Goal: Task Accomplishment & Management: Use online tool/utility

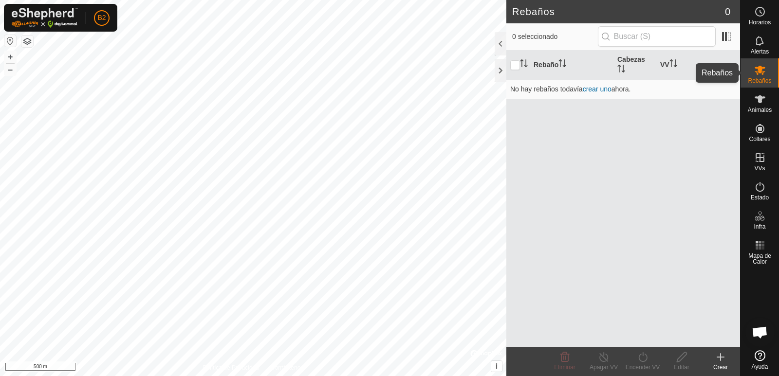
click at [762, 45] on icon at bounding box center [760, 41] width 12 height 12
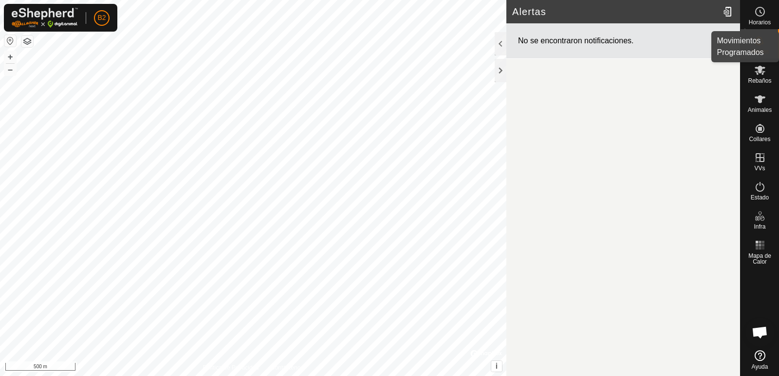
click at [759, 21] on span "Horarios" at bounding box center [760, 22] width 22 height 6
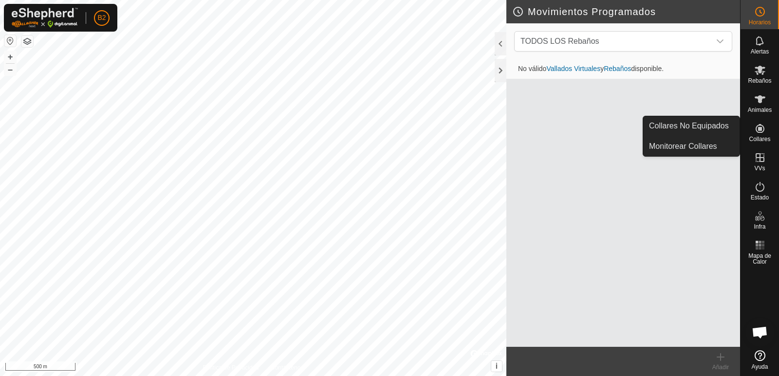
click at [768, 131] on es-neckbands-svg-icon at bounding box center [760, 129] width 18 height 16
click at [762, 132] on icon at bounding box center [760, 128] width 9 height 9
click at [757, 130] on icon at bounding box center [760, 129] width 12 height 12
click at [689, 127] on link "Collares No Equipados" at bounding box center [691, 125] width 96 height 19
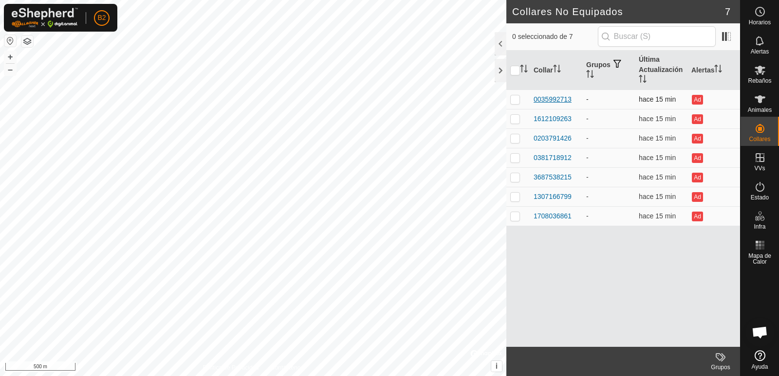
click at [547, 98] on div "0035992713" at bounding box center [553, 99] width 38 height 10
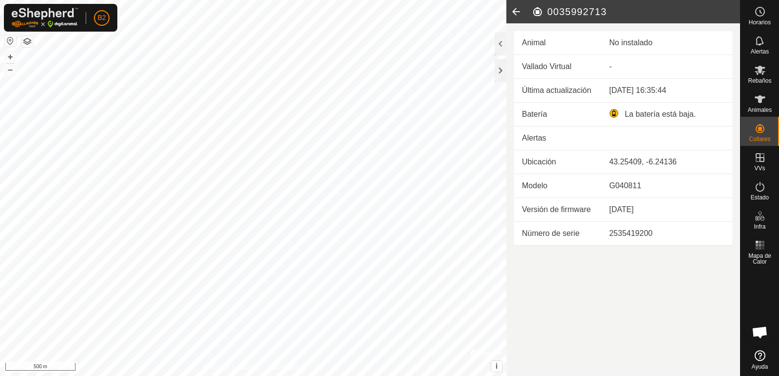
click at [510, 8] on icon at bounding box center [515, 11] width 19 height 23
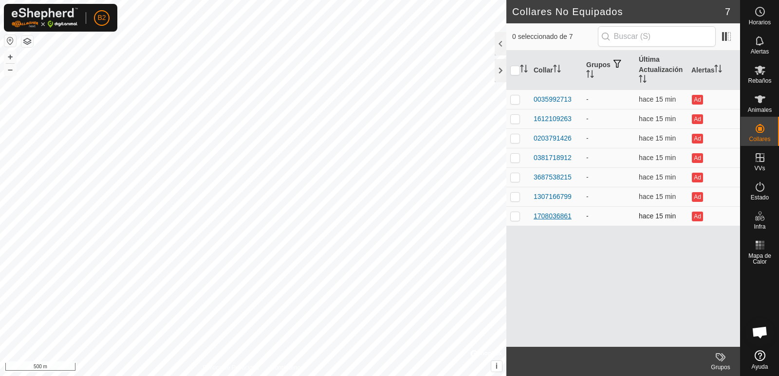
click at [549, 213] on div "1708036861" at bounding box center [553, 216] width 38 height 10
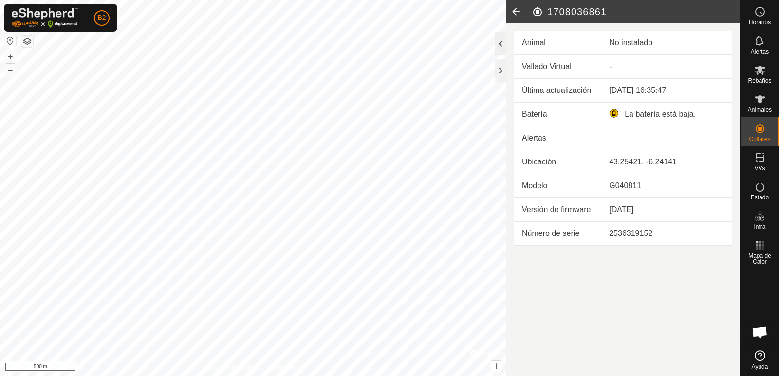
click at [500, 43] on div at bounding box center [501, 43] width 12 height 23
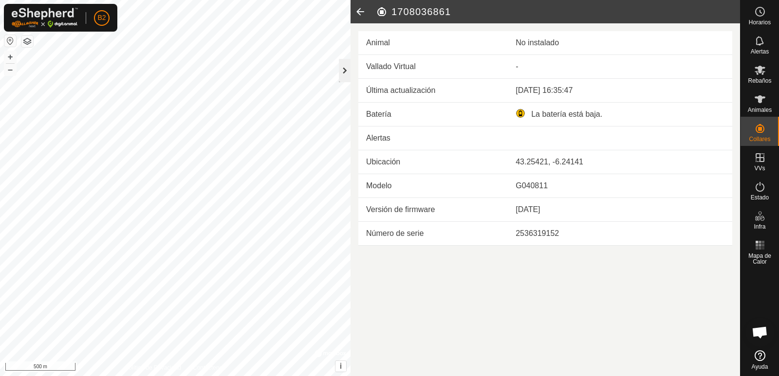
click at [346, 75] on div at bounding box center [345, 70] width 12 height 23
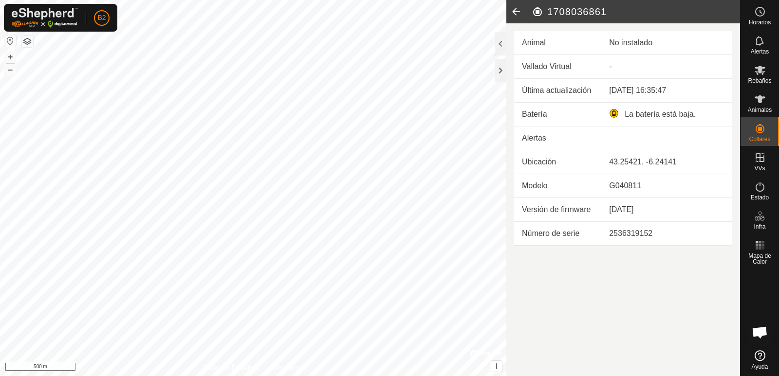
click at [628, 38] on div "No instalado" at bounding box center [666, 43] width 115 height 12
click at [632, 41] on div "No instalado" at bounding box center [666, 43] width 115 height 12
click at [632, 42] on div "No instalado" at bounding box center [666, 43] width 115 height 12
click at [518, 10] on icon at bounding box center [515, 11] width 19 height 23
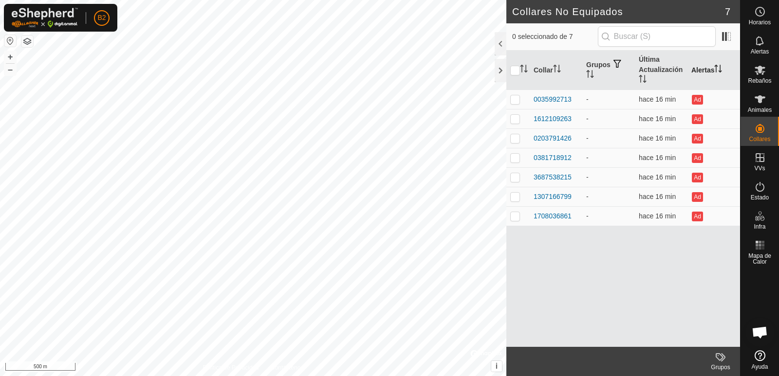
click at [721, 68] on icon "Activar para ordenar" at bounding box center [718, 69] width 8 height 8
click at [594, 71] on icon "Activar para ordenar" at bounding box center [590, 74] width 8 height 8
click at [730, 38] on span at bounding box center [727, 37] width 16 height 16
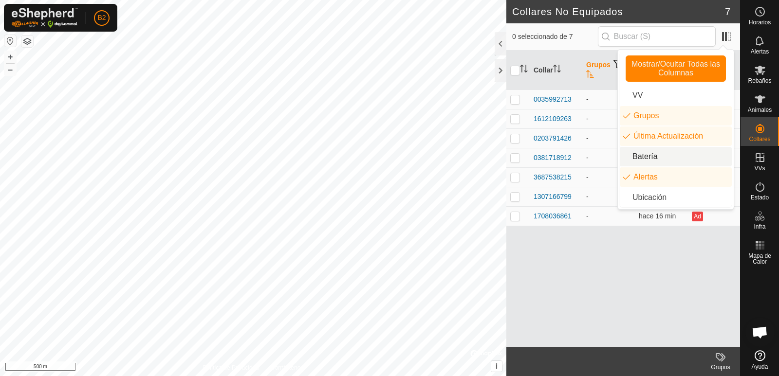
click at [626, 157] on li "Batería" at bounding box center [676, 156] width 112 height 19
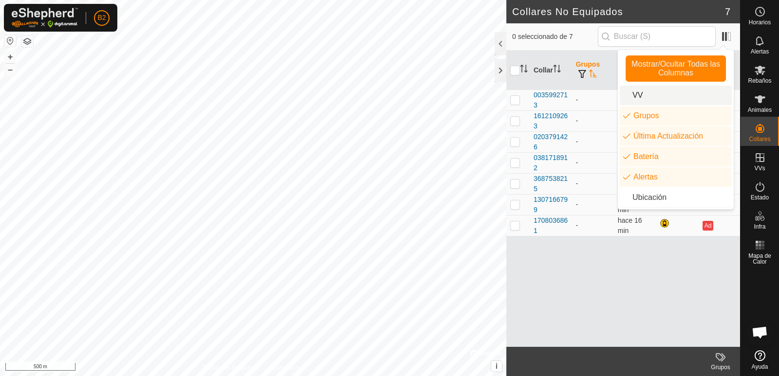
click at [625, 98] on li "VV" at bounding box center [676, 95] width 112 height 19
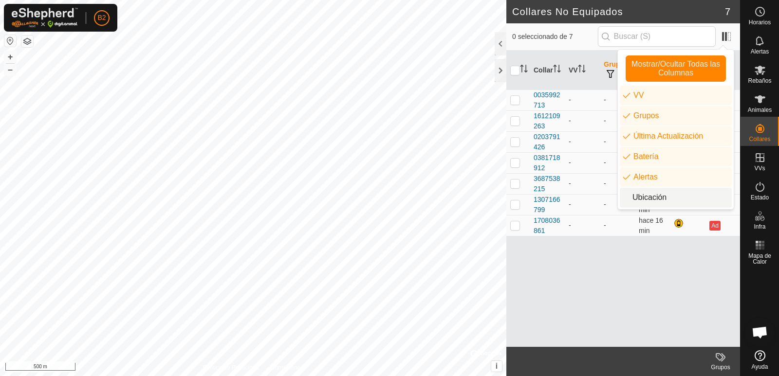
click at [626, 200] on li "Ubicación" at bounding box center [676, 197] width 112 height 19
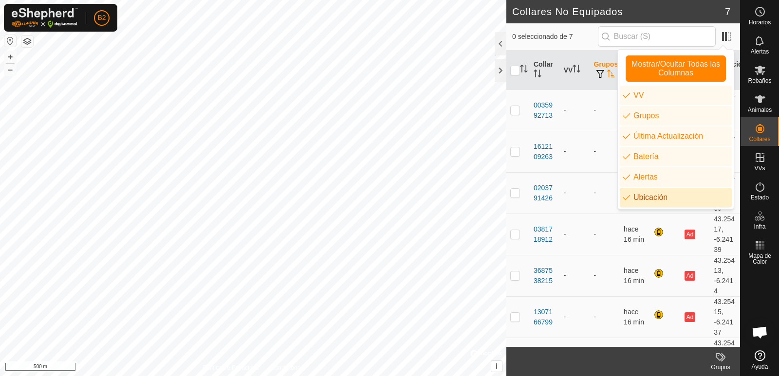
click at [629, 198] on li "Ubicación" at bounding box center [676, 197] width 112 height 19
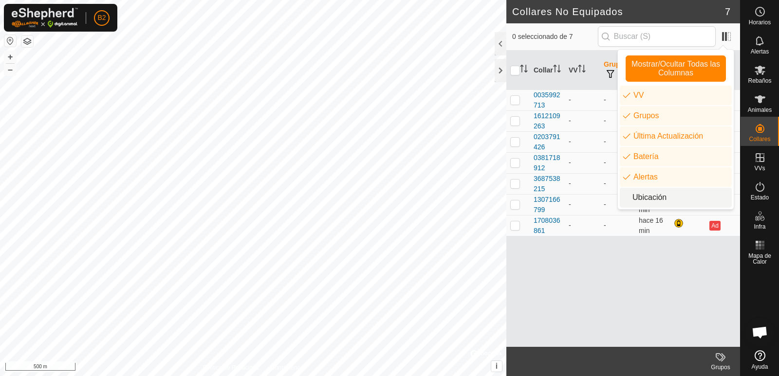
click at [670, 278] on div "Collar VV Grupos Última Actualización Batería Alertas 0035992713 - - hace 16 mi…" at bounding box center [623, 199] width 234 height 297
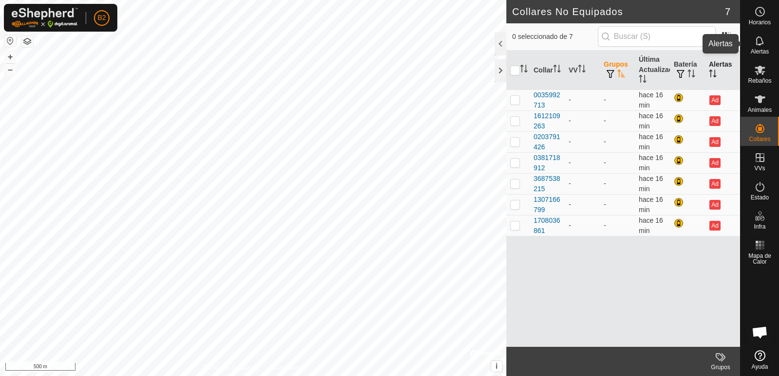
click at [759, 40] on icon at bounding box center [760, 41] width 12 height 12
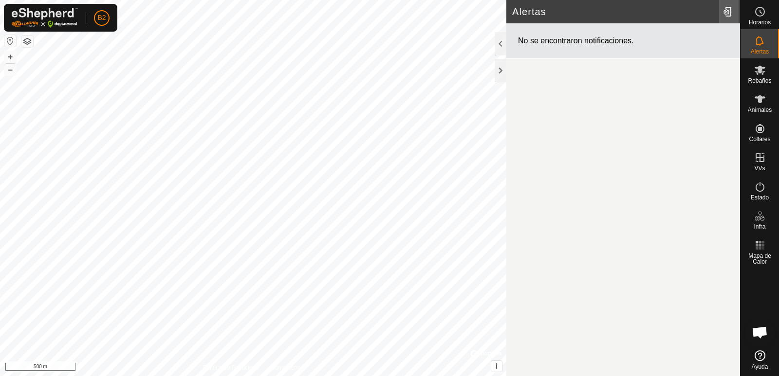
click at [731, 8] on div at bounding box center [728, 11] width 19 height 27
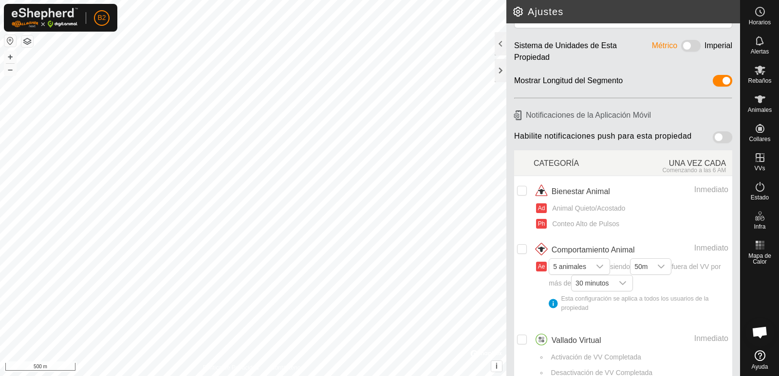
scroll to position [49, 0]
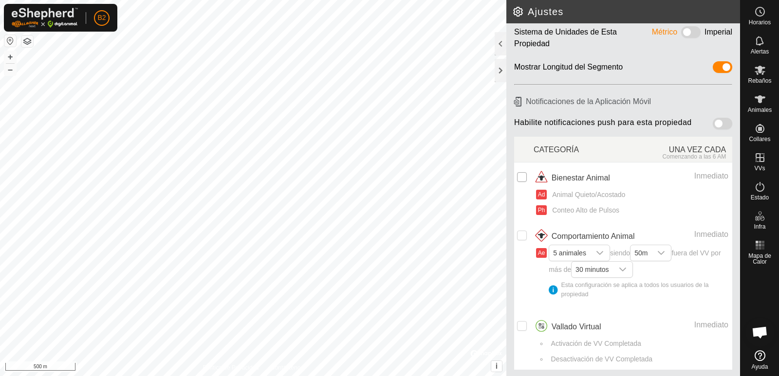
click at [521, 177] on input "checkbox" at bounding box center [522, 177] width 10 height 10
checkbox input "true"
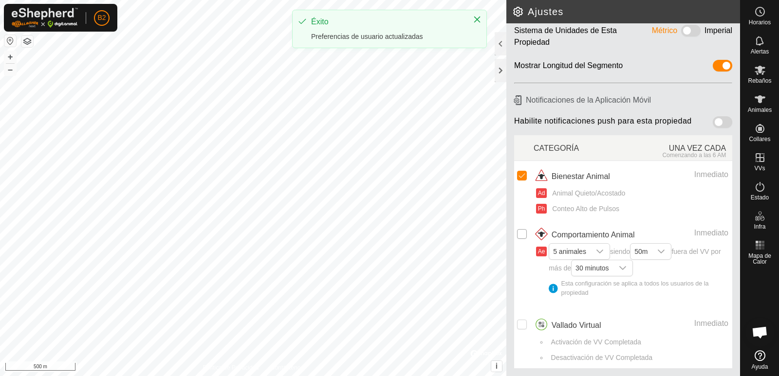
click at [519, 237] on input "Row Unselected" at bounding box center [522, 234] width 10 height 10
checkbox input "true"
click at [522, 323] on input "Row Unselected" at bounding box center [522, 325] width 10 height 10
checkbox input "true"
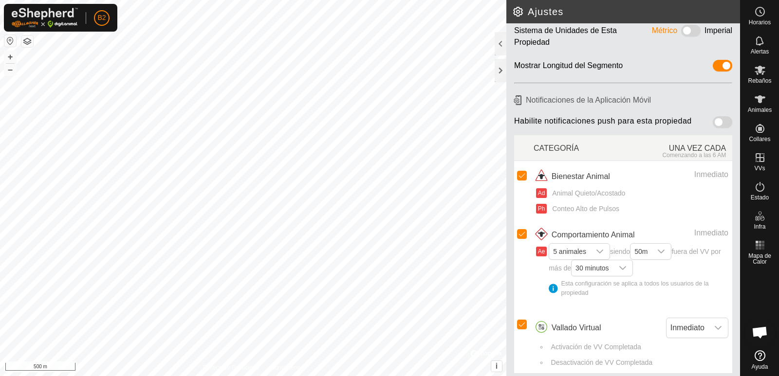
scroll to position [55, 0]
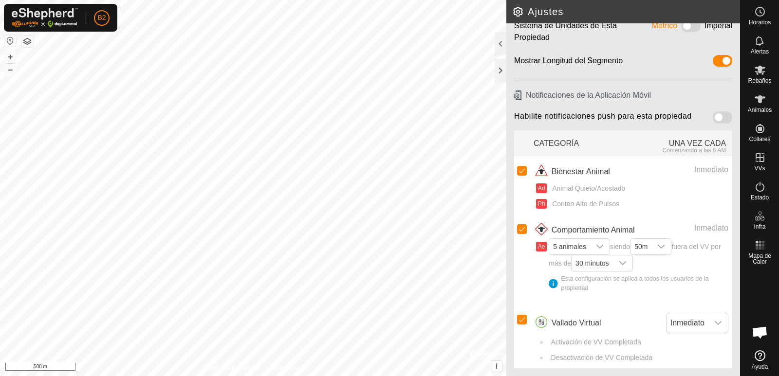
click at [713, 119] on span at bounding box center [722, 118] width 19 height 12
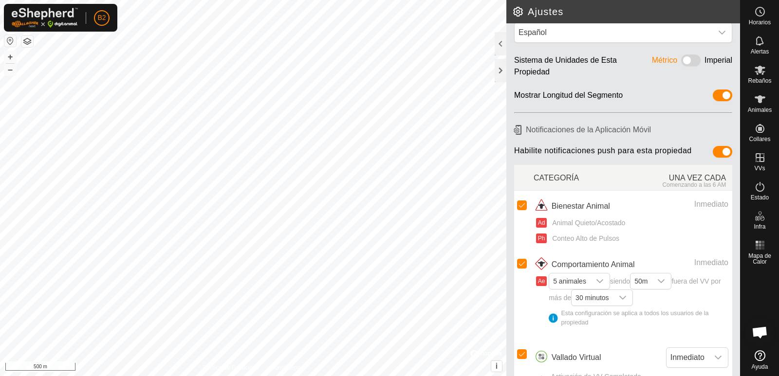
scroll to position [0, 0]
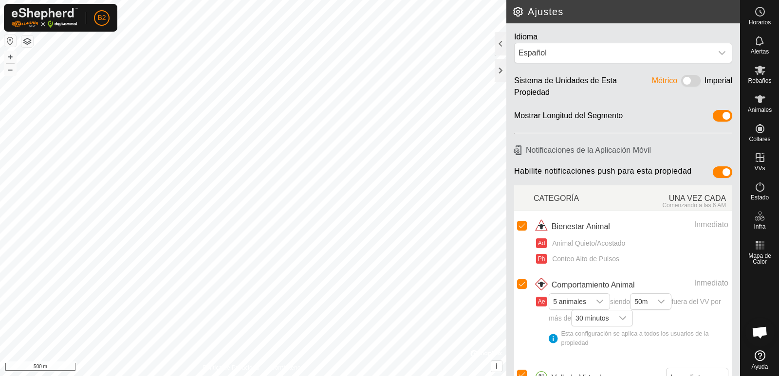
click at [520, 13] on h2 "Ajustes" at bounding box center [626, 12] width 228 height 12
click at [496, 37] on div at bounding box center [501, 43] width 12 height 23
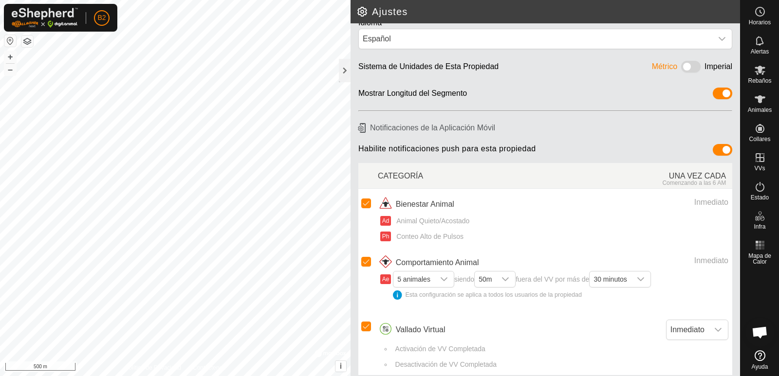
scroll to position [21, 0]
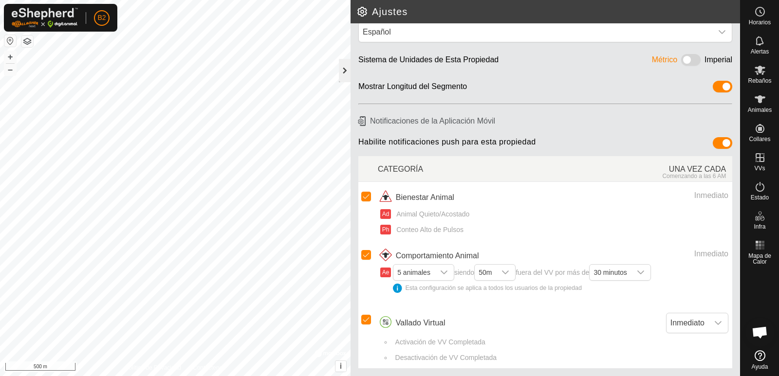
click at [347, 71] on div at bounding box center [345, 70] width 12 height 23
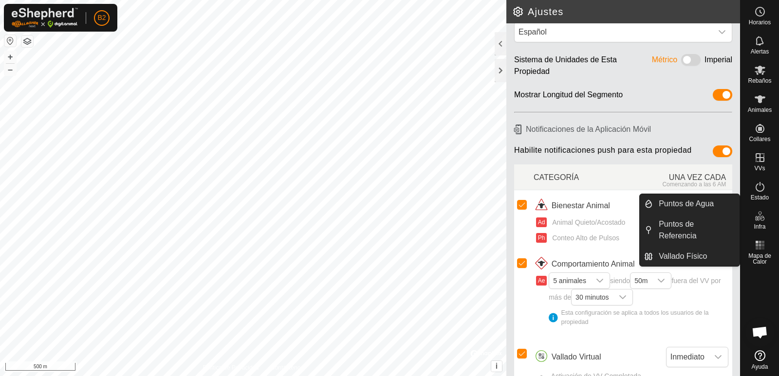
click at [763, 219] on icon at bounding box center [760, 216] width 12 height 12
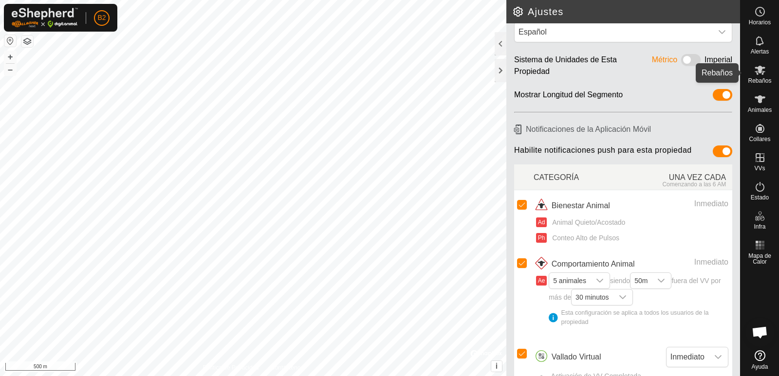
click at [762, 72] on icon at bounding box center [760, 70] width 11 height 9
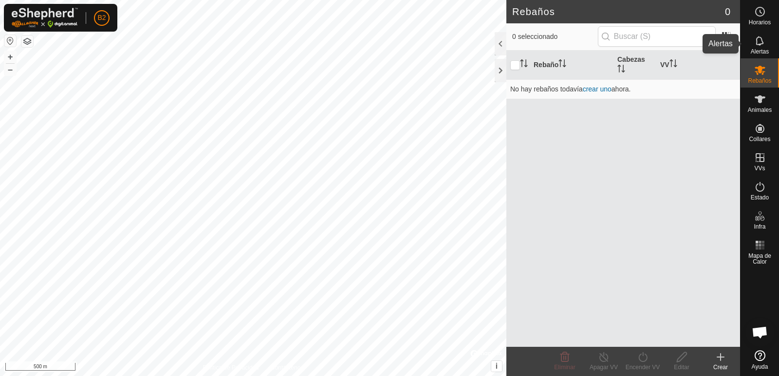
click at [761, 47] on es-notification-svg-icon at bounding box center [760, 41] width 18 height 16
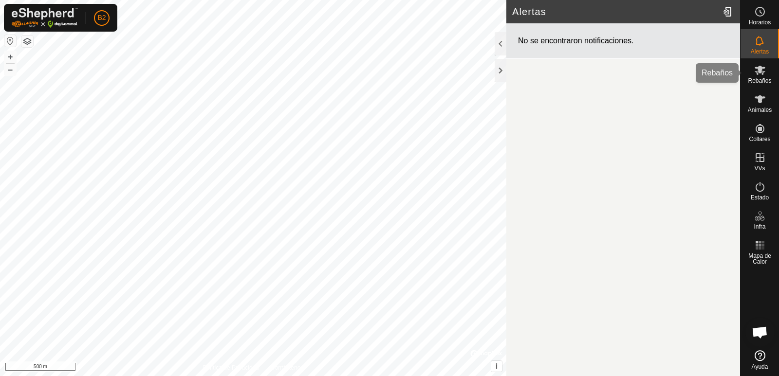
click at [762, 71] on icon at bounding box center [760, 70] width 12 height 12
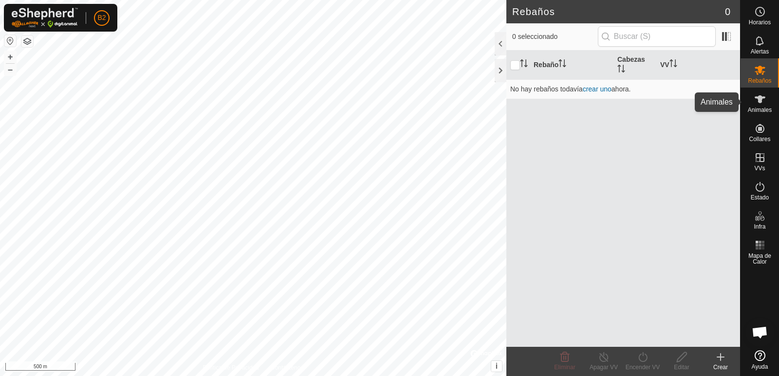
click at [755, 103] on icon at bounding box center [760, 99] width 12 height 12
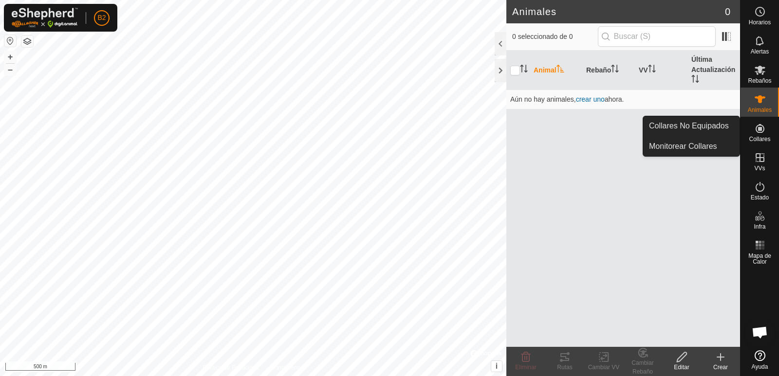
drag, startPoint x: 763, startPoint y: 144, endPoint x: 762, endPoint y: 137, distance: 7.4
click at [762, 137] on span "Collares" at bounding box center [759, 139] width 21 height 6
click at [693, 132] on link "Collares No Equipados" at bounding box center [691, 125] width 96 height 19
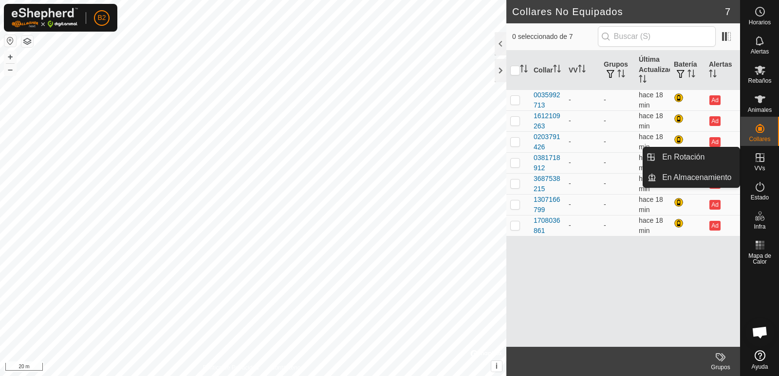
click at [767, 165] on es-virtualpaddocks-svg-icon at bounding box center [760, 158] width 18 height 16
click at [674, 178] on link "En Almacenamiento" at bounding box center [697, 177] width 83 height 19
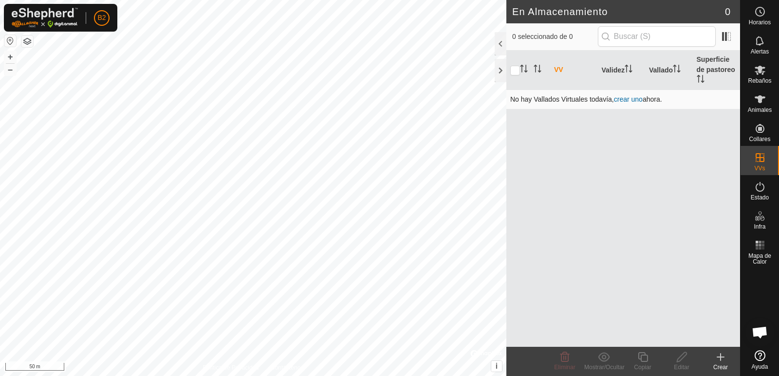
click at [639, 98] on link "crear uno" at bounding box center [628, 99] width 29 height 8
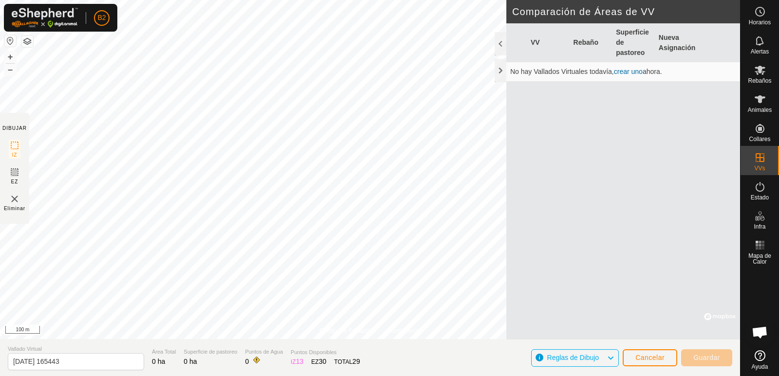
click at [16, 203] on img at bounding box center [15, 199] width 12 height 12
click at [15, 200] on img at bounding box center [15, 199] width 12 height 12
click at [609, 360] on icon at bounding box center [611, 358] width 8 height 13
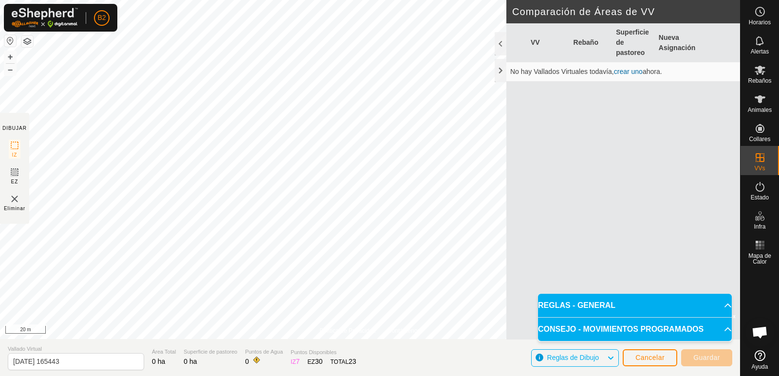
click at [617, 236] on div "VV Rebaño Superficie de pastoreo Nueva Asignación No hay Vallados Virtuales tod…" at bounding box center [623, 181] width 234 height 317
click at [658, 364] on button "Cancelar" at bounding box center [650, 358] width 55 height 17
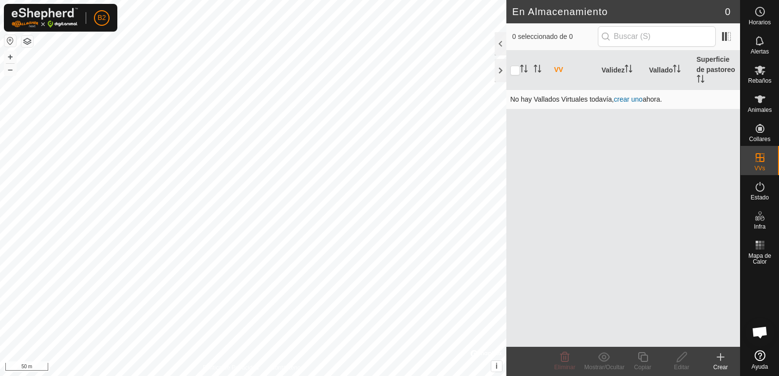
click at [631, 95] on link "crear uno" at bounding box center [628, 99] width 29 height 8
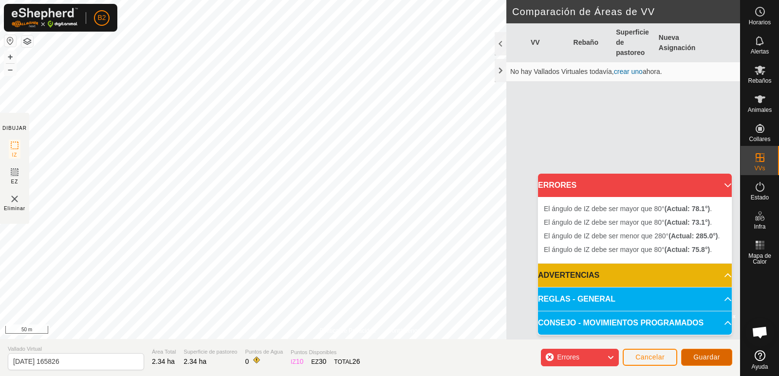
click at [706, 354] on span "Guardar" at bounding box center [706, 358] width 27 height 8
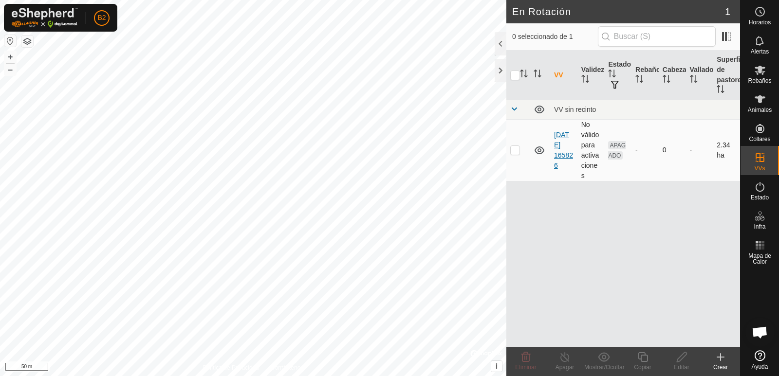
click at [568, 147] on link "[DATE] 165826" at bounding box center [563, 150] width 19 height 38
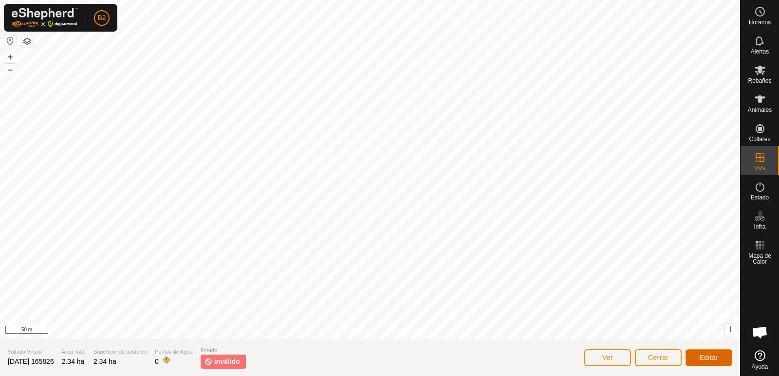
click at [715, 354] on button "Editar" at bounding box center [709, 358] width 47 height 17
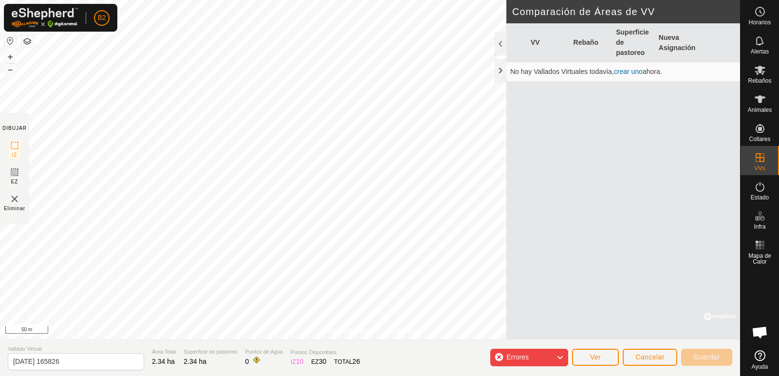
click at [563, 357] on icon at bounding box center [560, 358] width 8 height 13
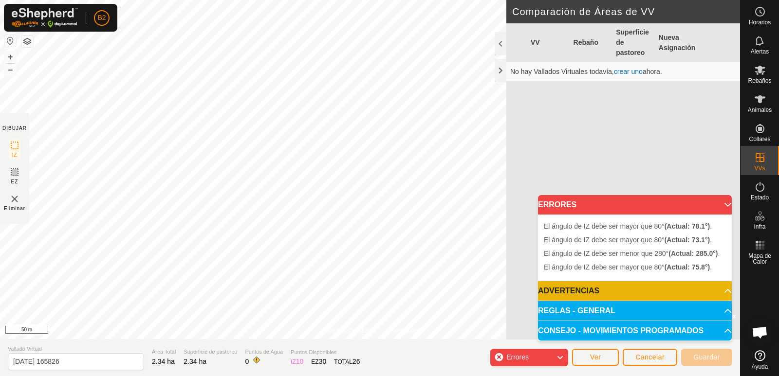
click at [615, 231] on li "El [PERSON_NAME] de IZ debe ser mayor que 80° (Actual: 78.1°) ." at bounding box center [635, 227] width 182 height 12
click at [723, 285] on p-accordion-header "ADVERTENCIAS" at bounding box center [635, 290] width 194 height 19
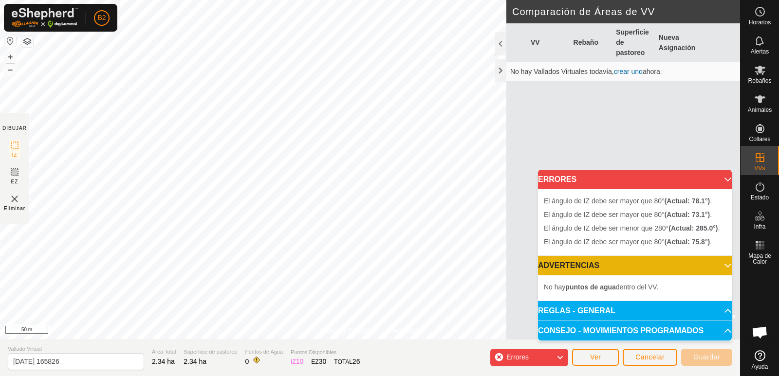
click at [715, 178] on p-accordion-header "ERRORES" at bounding box center [635, 179] width 194 height 19
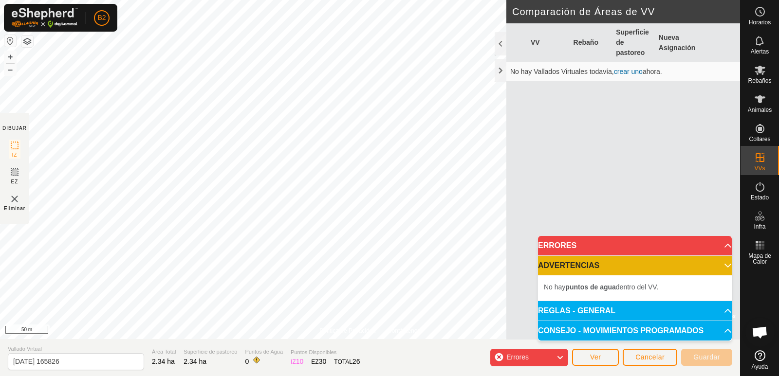
click at [721, 261] on p-accordion-header "ADVERTENCIAS" at bounding box center [635, 265] width 194 height 19
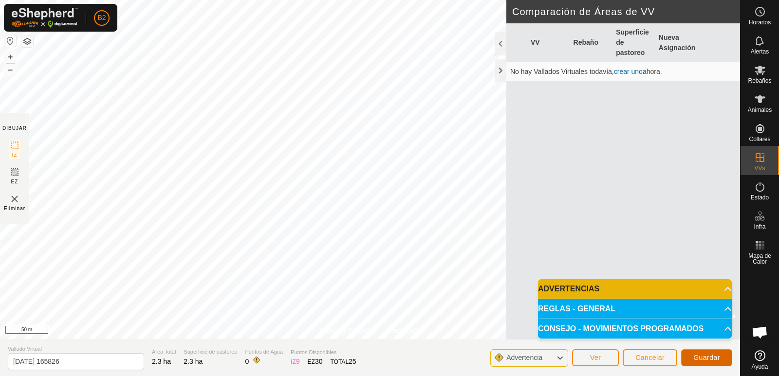
click at [700, 356] on span "Guardar" at bounding box center [706, 358] width 27 height 8
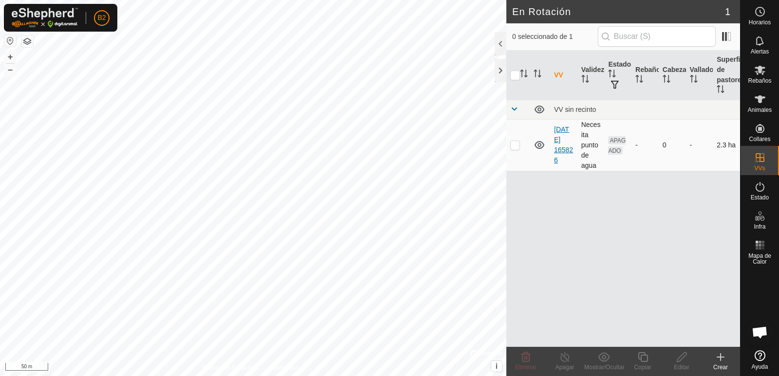
click at [565, 142] on link "[DATE] 165826" at bounding box center [563, 145] width 19 height 38
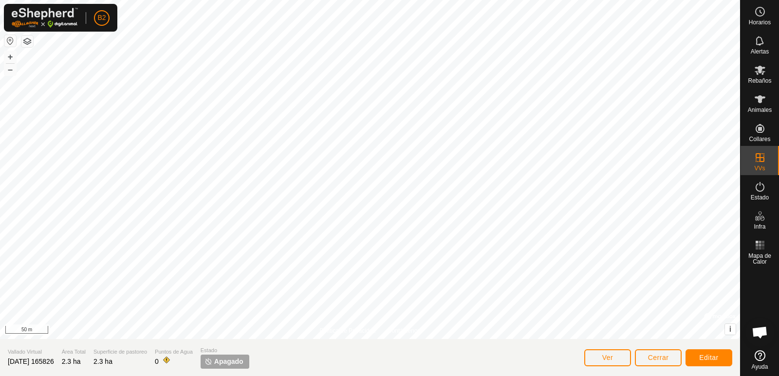
click at [28, 360] on span "[DATE] 165826" at bounding box center [31, 362] width 46 height 8
click at [30, 360] on span "[DATE] 165826" at bounding box center [31, 362] width 46 height 8
click at [31, 360] on span "[DATE] 165826" at bounding box center [31, 362] width 46 height 8
click at [612, 362] on button "Ver" at bounding box center [607, 358] width 47 height 17
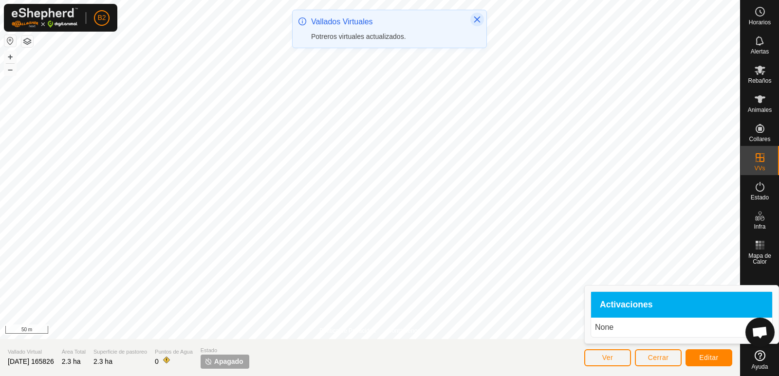
click at [476, 16] on icon "Close" at bounding box center [477, 20] width 8 height 8
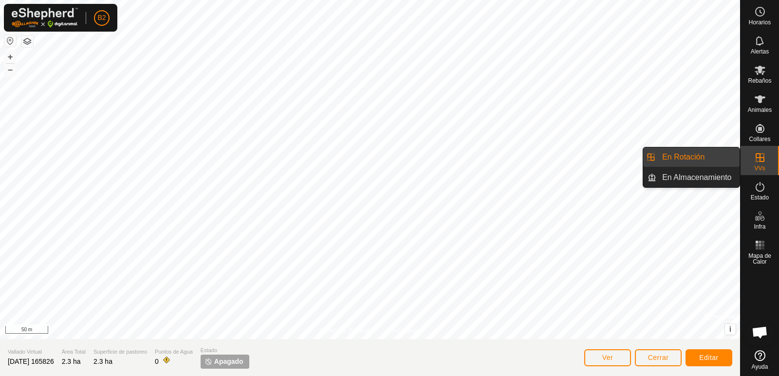
click at [754, 158] on icon at bounding box center [760, 158] width 12 height 12
click at [682, 177] on link "En Almacenamiento" at bounding box center [697, 177] width 83 height 19
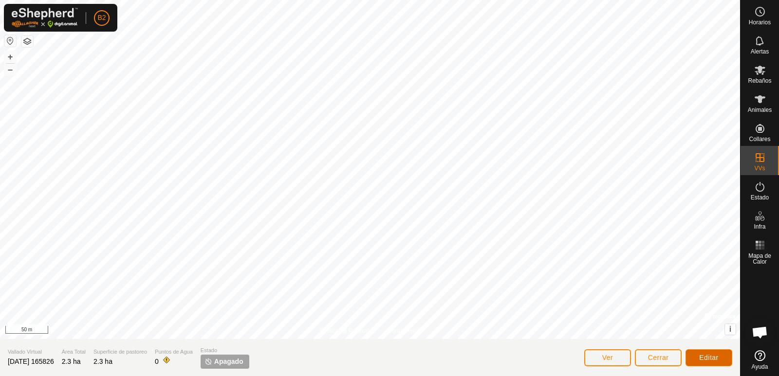
click at [712, 362] on button "Editar" at bounding box center [709, 358] width 47 height 17
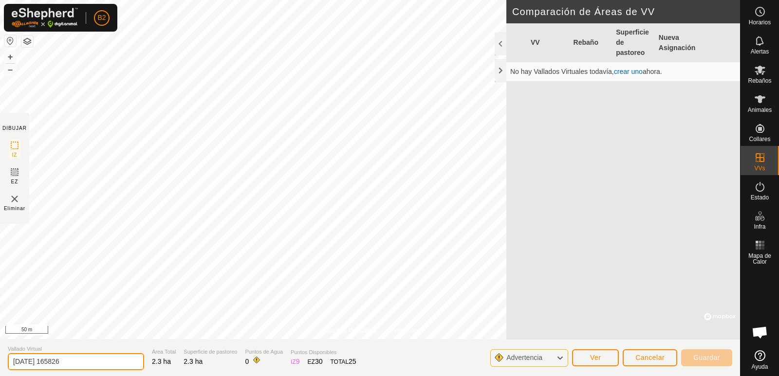
click at [116, 366] on input "[DATE] 165826" at bounding box center [76, 362] width 136 height 17
drag, startPoint x: 115, startPoint y: 364, endPoint x: 0, endPoint y: 368, distance: 115.0
click at [0, 368] on section "Vallado Virtual [DATE] 165826 Área Total 2.3 ha Superficie de pastoreo 2.3 ha P…" at bounding box center [370, 357] width 740 height 37
type input "l"
type input "LAS CARRADAS"
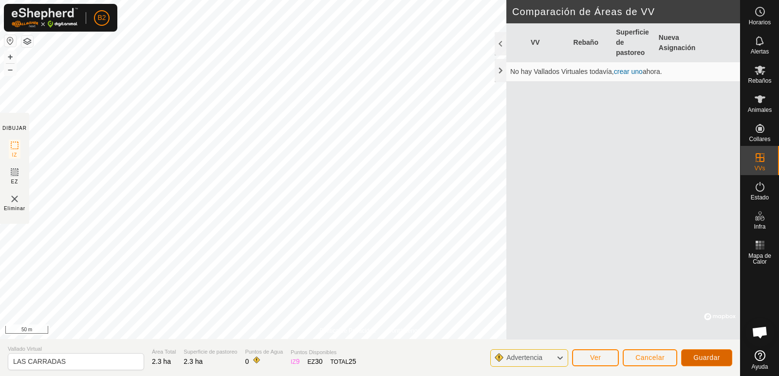
click at [724, 356] on button "Guardar" at bounding box center [706, 358] width 51 height 17
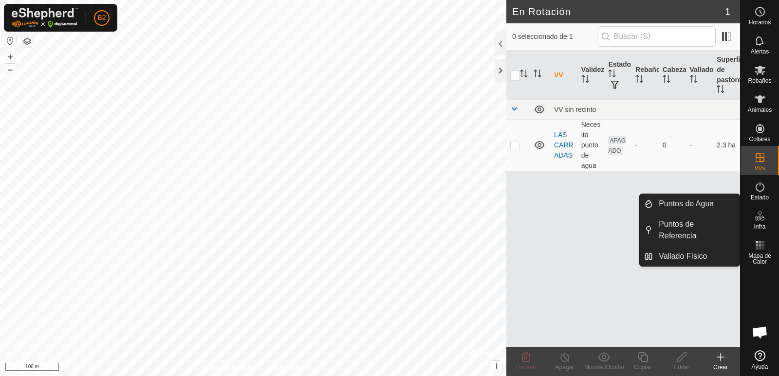
click at [758, 221] on icon at bounding box center [760, 216] width 12 height 12
click at [667, 202] on link "Puntos de Agua" at bounding box center [696, 203] width 87 height 19
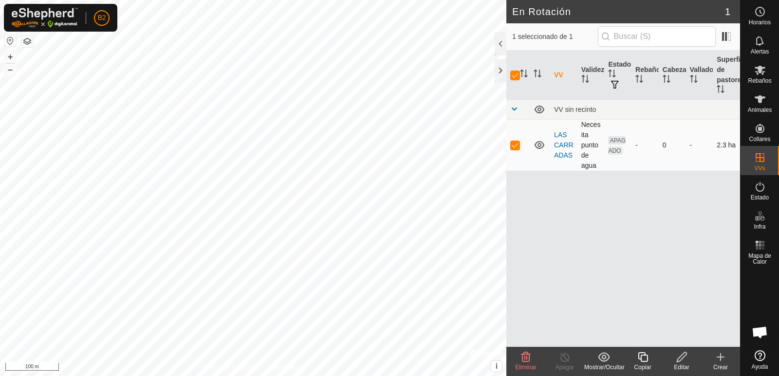
click at [592, 144] on td "Necesita punto de agua" at bounding box center [591, 145] width 27 height 52
click at [688, 362] on icon at bounding box center [682, 358] width 12 height 12
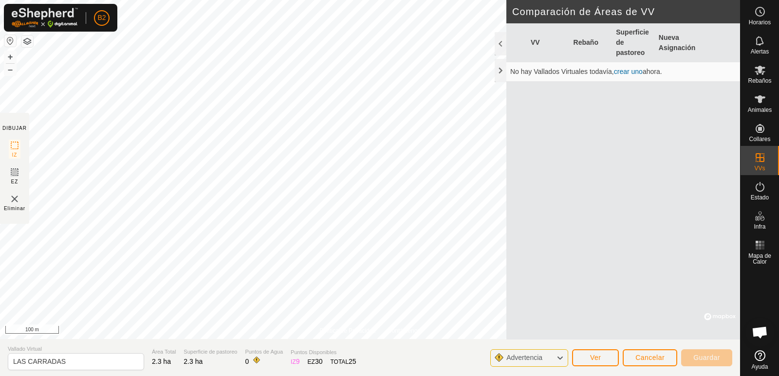
click at [561, 363] on icon at bounding box center [560, 358] width 8 height 13
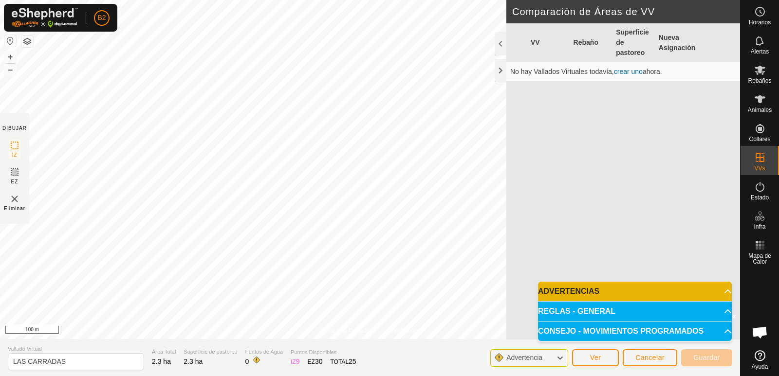
click at [560, 363] on icon at bounding box center [560, 358] width 8 height 13
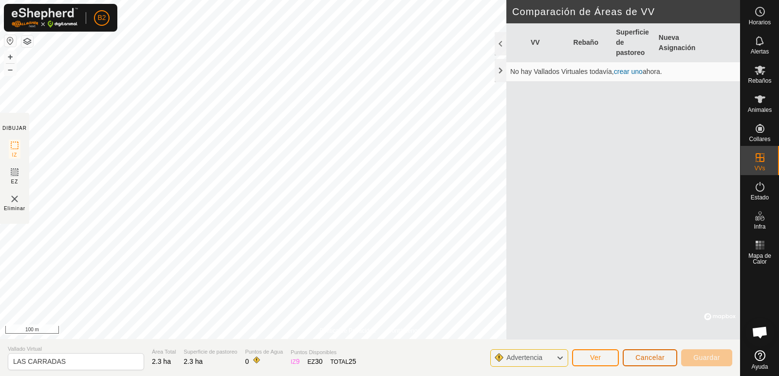
click at [648, 351] on button "Cancelar" at bounding box center [650, 358] width 55 height 17
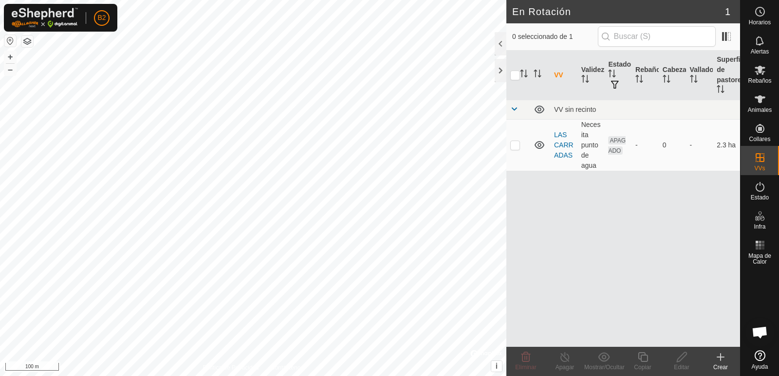
checkbox input "true"
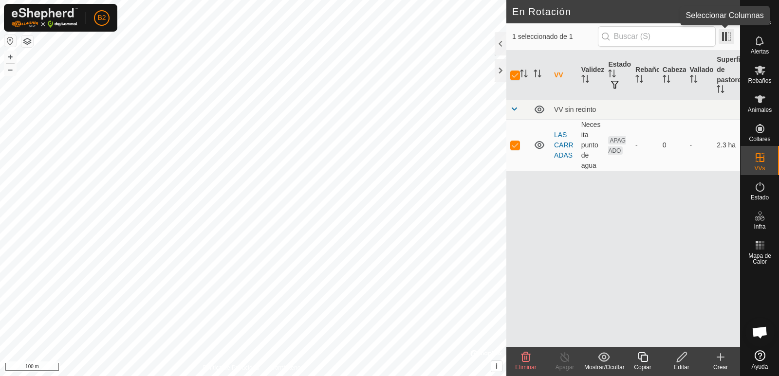
click at [728, 39] on span at bounding box center [727, 37] width 16 height 16
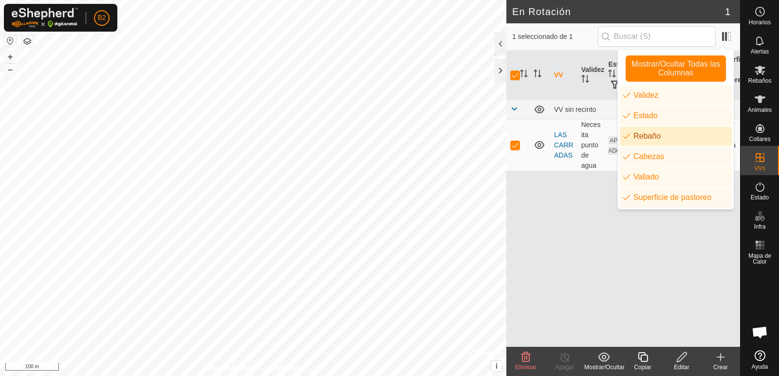
click at [580, 230] on div "VV Validez Estado Rebaño [PERSON_NAME] Superficie de pastoreo VV sin recinto LA…" at bounding box center [623, 199] width 234 height 297
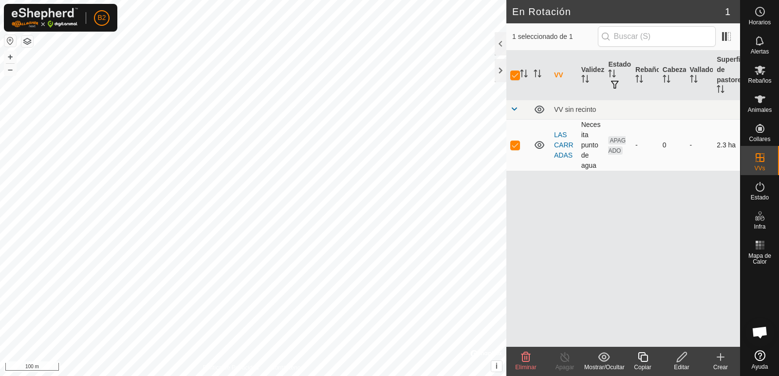
click at [538, 141] on icon at bounding box center [540, 145] width 12 height 12
click at [538, 143] on icon at bounding box center [540, 145] width 12 height 12
click at [683, 363] on div "Editar" at bounding box center [681, 367] width 39 height 9
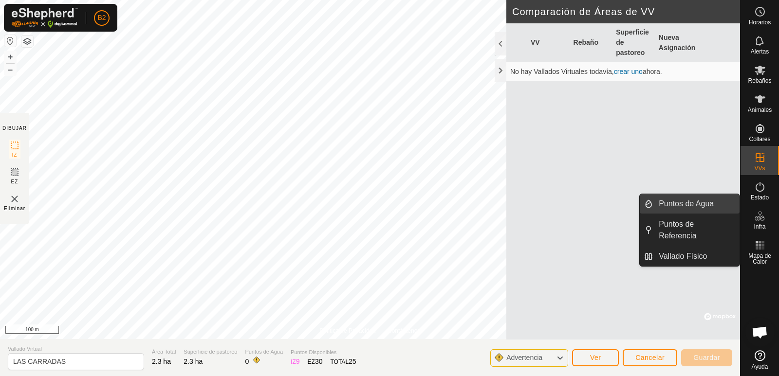
click at [670, 206] on link "Puntos de Agua" at bounding box center [696, 203] width 87 height 19
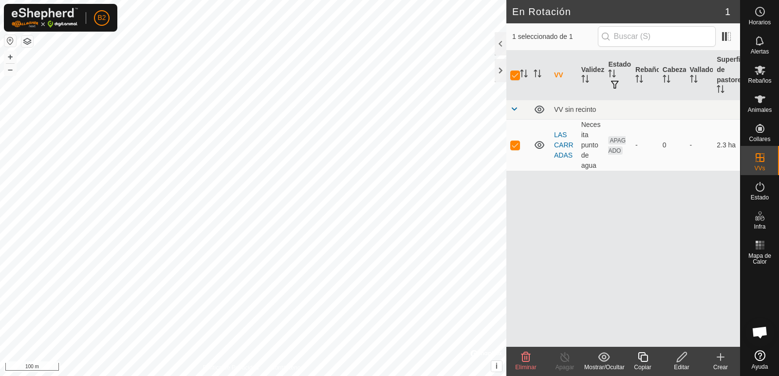
checkbox input "false"
checkbox input "true"
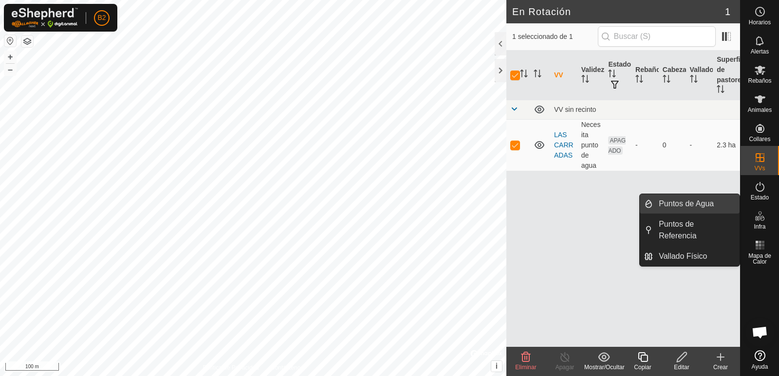
click at [677, 206] on link "Puntos de Agua" at bounding box center [696, 203] width 87 height 19
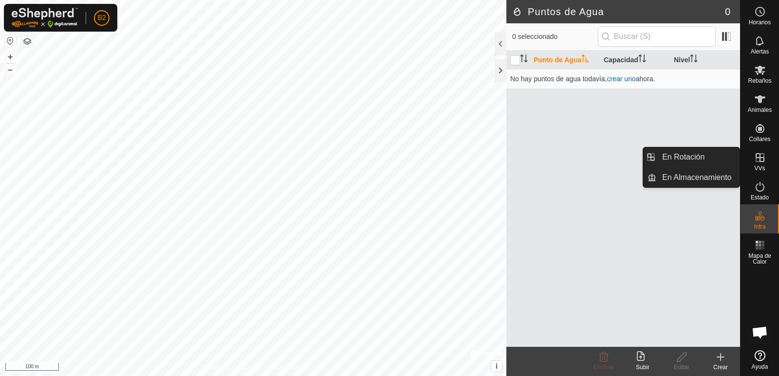
click at [762, 162] on icon at bounding box center [760, 157] width 9 height 9
click at [709, 183] on link "En Almacenamiento" at bounding box center [697, 177] width 83 height 19
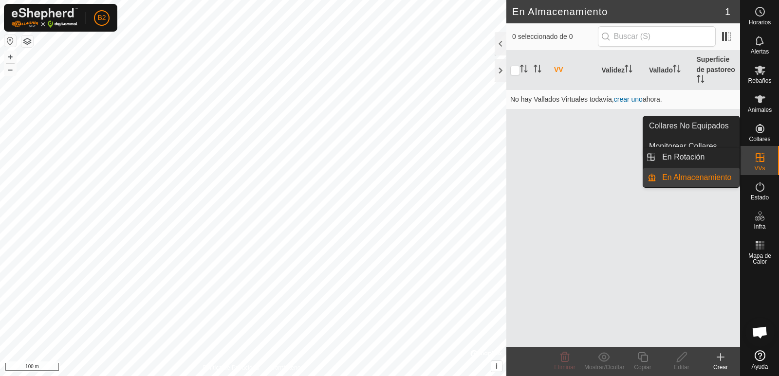
click at [766, 161] on es-virtualpaddocks-svg-icon at bounding box center [760, 158] width 18 height 16
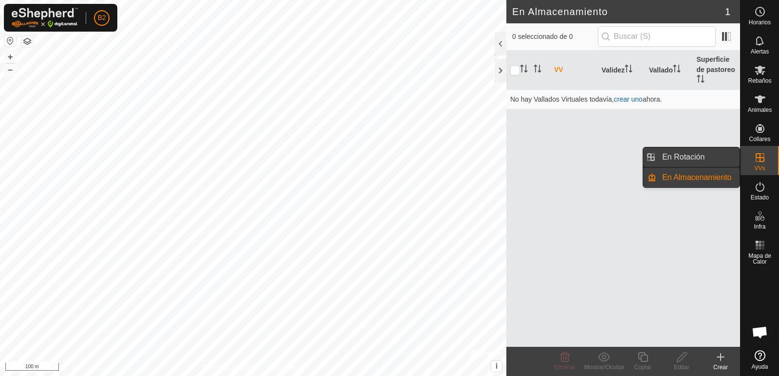
click at [683, 159] on link "En Rotación" at bounding box center [697, 157] width 83 height 19
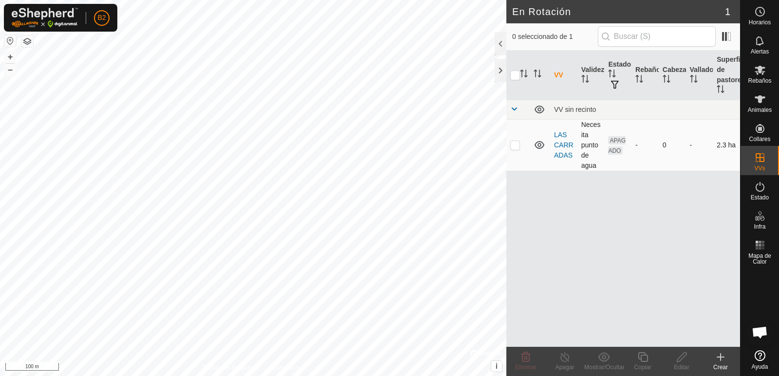
checkbox input "true"
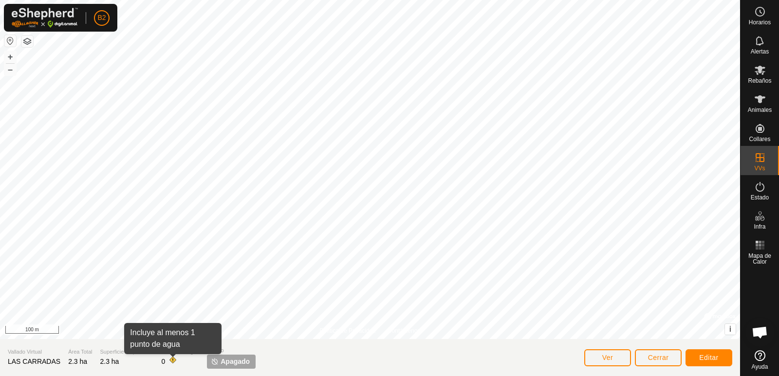
click at [170, 361] on span at bounding box center [173, 360] width 8 height 8
drag, startPoint x: 175, startPoint y: 361, endPoint x: 175, endPoint y: 352, distance: 9.8
click at [175, 352] on div "Puntos de Agua 0" at bounding box center [181, 358] width 38 height 20
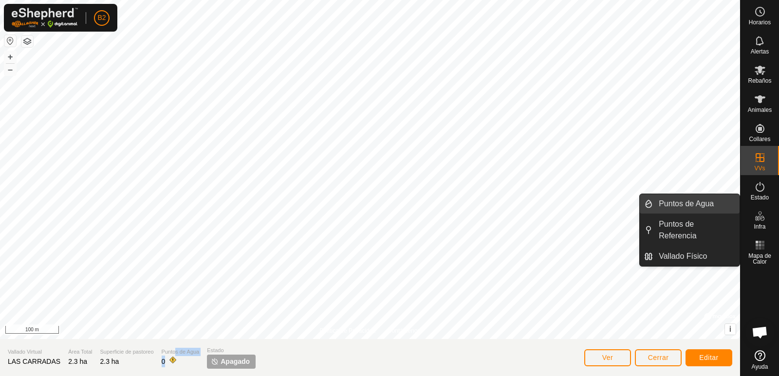
click at [669, 200] on link "Puntos de Agua" at bounding box center [696, 203] width 87 height 19
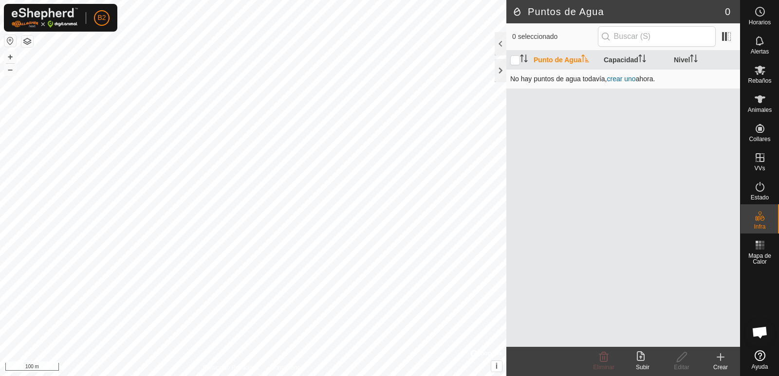
click at [629, 79] on link "crear uno" at bounding box center [621, 79] width 29 height 8
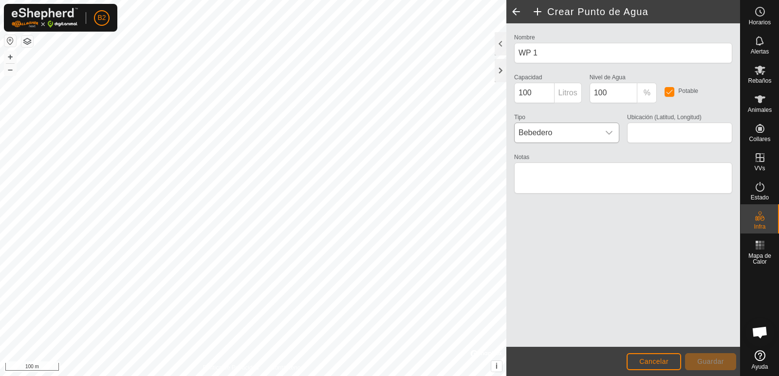
click at [609, 138] on div "dropdown trigger" at bounding box center [608, 132] width 19 height 19
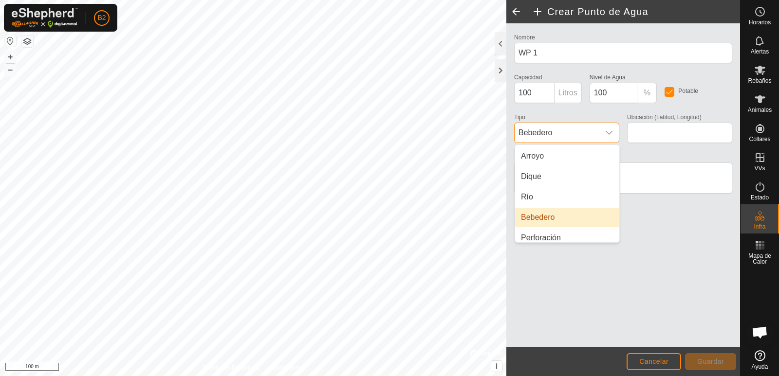
scroll to position [24, 0]
click at [543, 212] on li "Bebedero" at bounding box center [567, 212] width 104 height 19
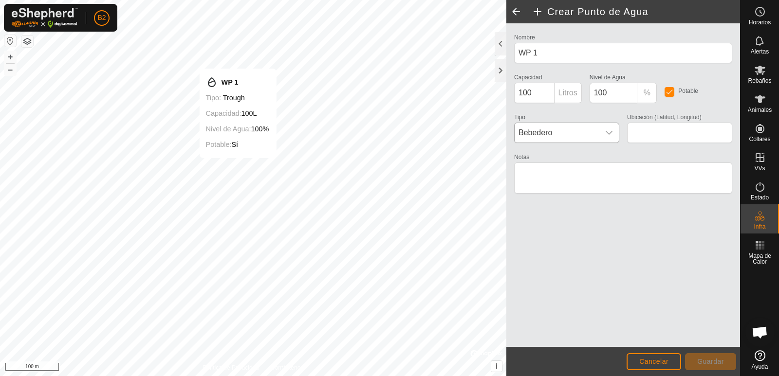
type input "43.257604, -6.241280"
click at [702, 359] on span "Guardar" at bounding box center [710, 362] width 27 height 8
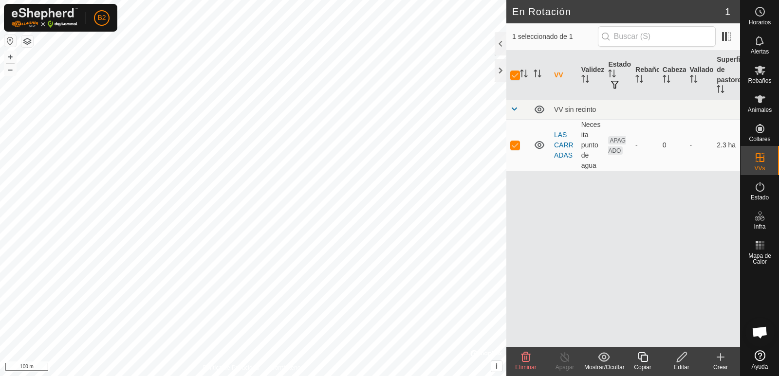
checkbox input "false"
click at [516, 295] on div "En Rotación 1 0 seleccionado de 1 VV Validez Estado Rebaño [PERSON_NAME] Superf…" at bounding box center [370, 188] width 740 height 376
click at [496, 72] on div at bounding box center [501, 70] width 12 height 23
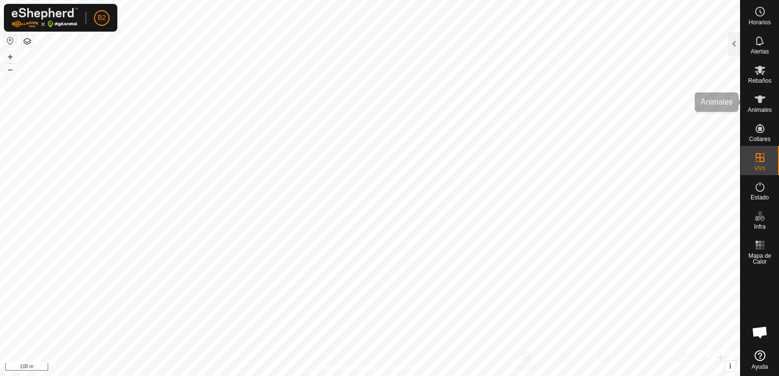
click at [757, 99] on icon at bounding box center [760, 99] width 12 height 12
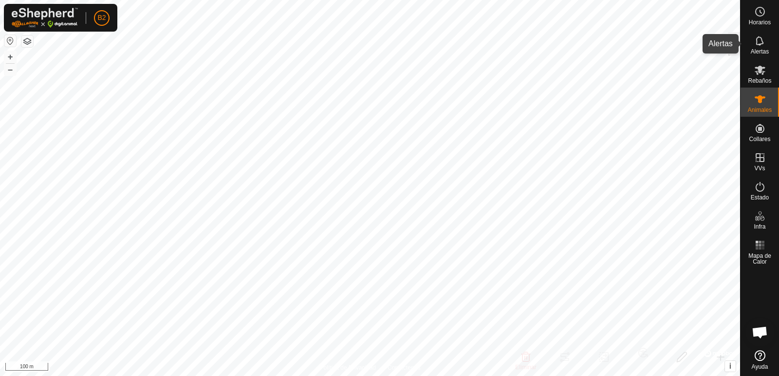
click at [758, 51] on span "Alertas" at bounding box center [760, 52] width 18 height 6
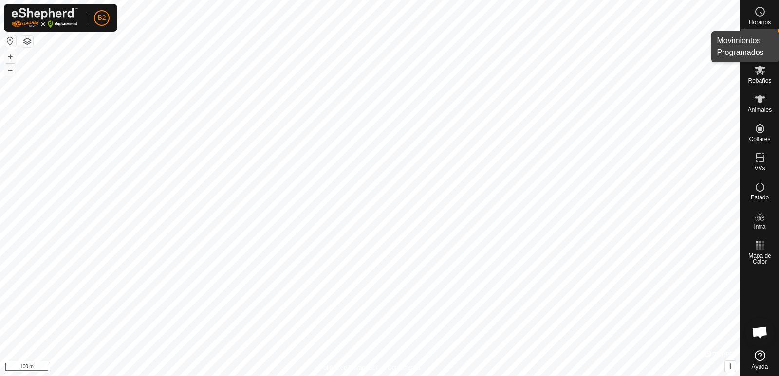
click at [758, 20] on span "Horarios" at bounding box center [760, 22] width 22 height 6
click at [760, 14] on icon at bounding box center [760, 12] width 12 height 12
click at [741, 39] on div "Alertas" at bounding box center [760, 43] width 38 height 29
click at [757, 16] on icon at bounding box center [760, 12] width 12 height 12
click at [731, 46] on div at bounding box center [734, 43] width 12 height 23
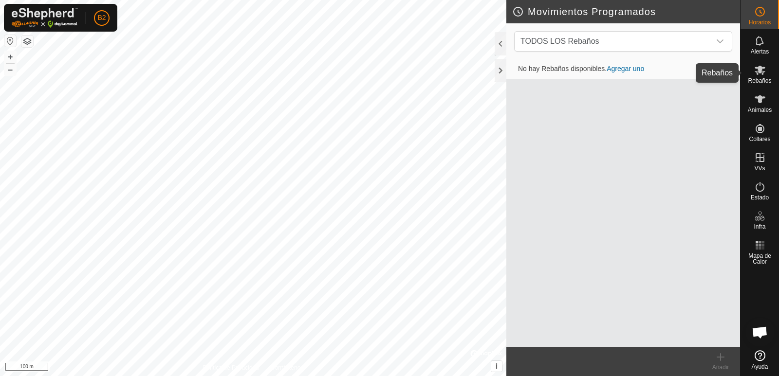
click at [770, 74] on div "Rebaños" at bounding box center [760, 72] width 38 height 29
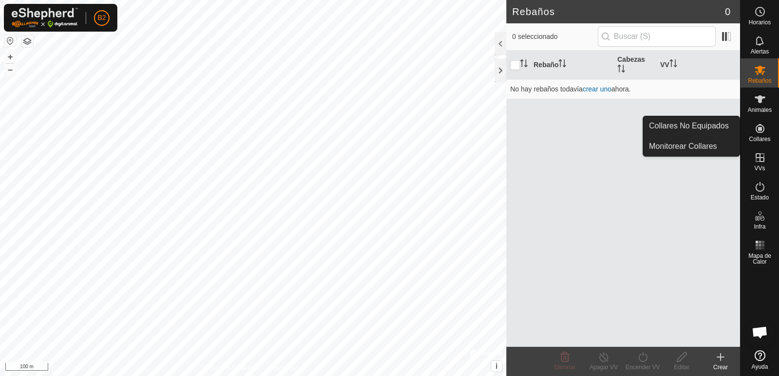
click at [759, 134] on es-neckbands-svg-icon at bounding box center [760, 129] width 18 height 16
click at [710, 125] on link "Collares No Equipados" at bounding box center [691, 125] width 96 height 19
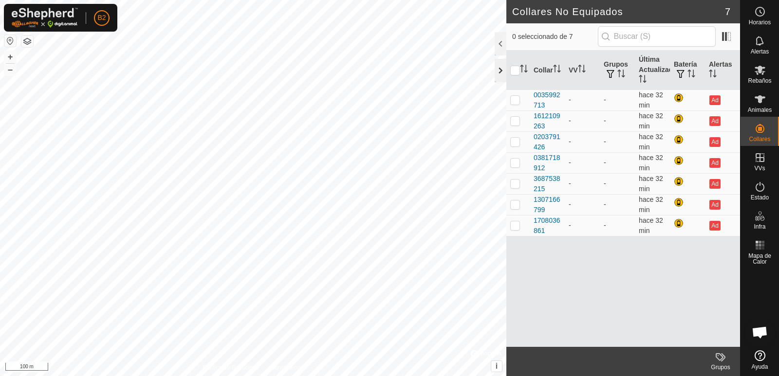
click at [504, 72] on div at bounding box center [501, 70] width 12 height 23
